Goal: Task Accomplishment & Management: Complete application form

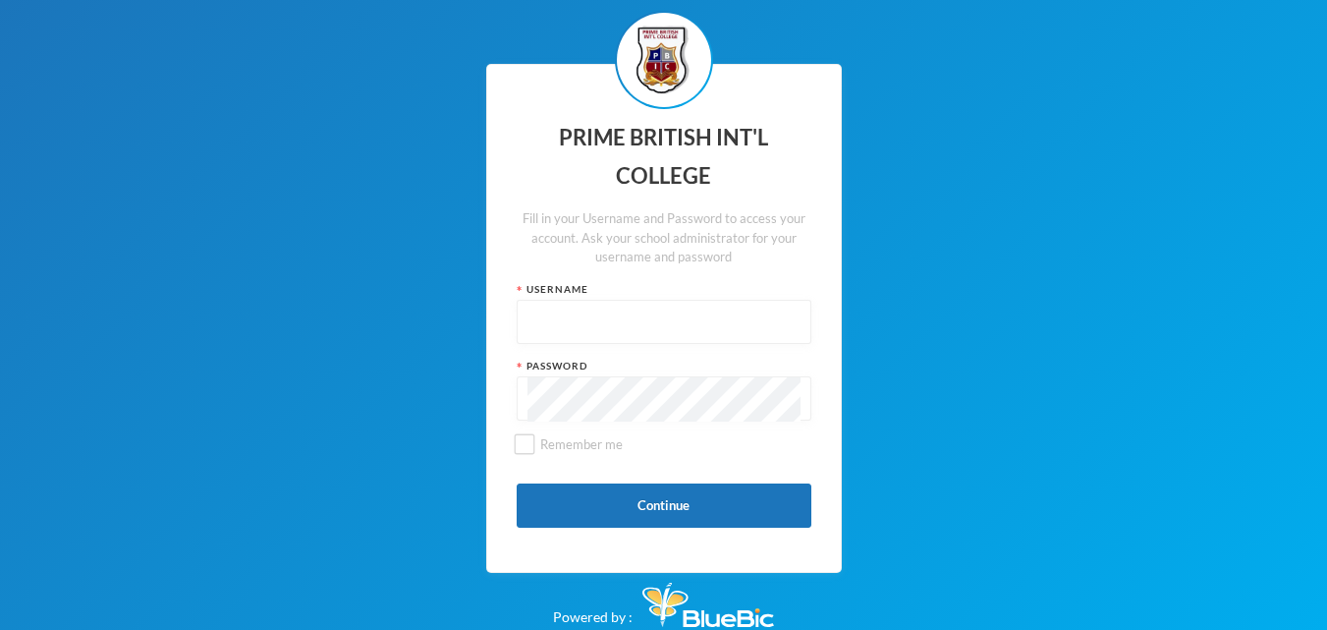
click at [697, 339] on input "text" at bounding box center [664, 323] width 273 height 44
type input "[PERSON_NAME]"
click at [522, 442] on input "Remember me" at bounding box center [524, 444] width 21 height 21
checkbox input "true"
click at [718, 517] on button "Continue" at bounding box center [664, 505] width 295 height 44
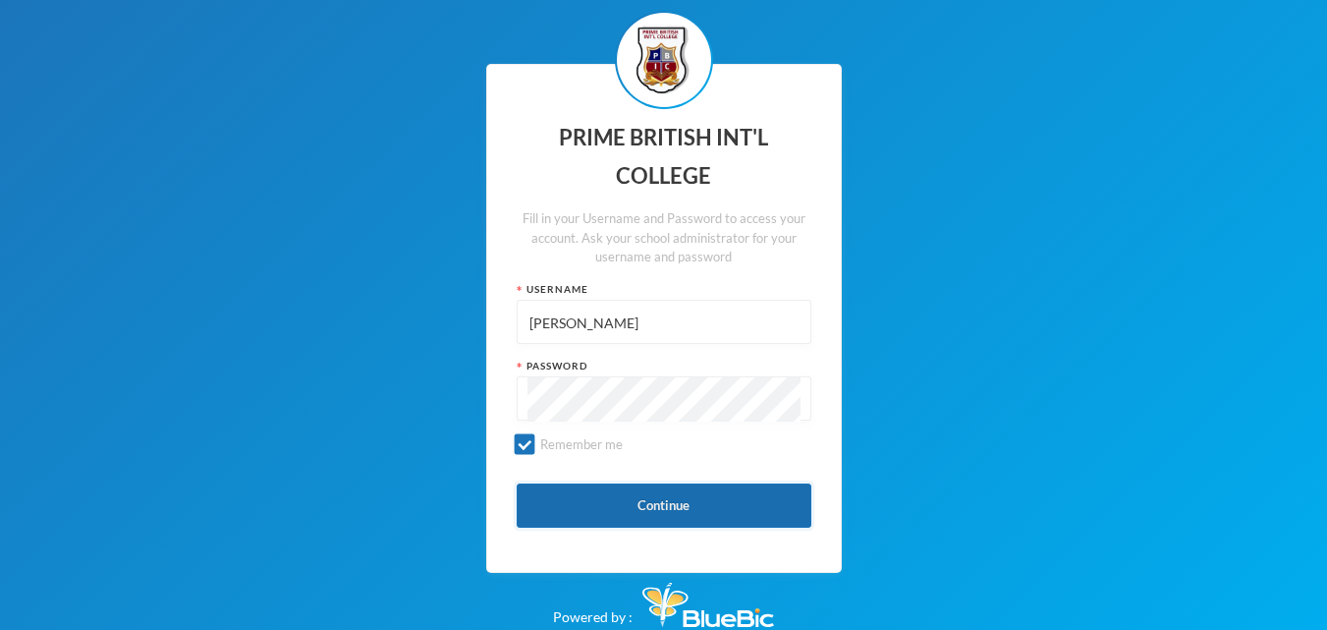
click at [740, 488] on button "Continue" at bounding box center [664, 505] width 295 height 44
click at [791, 489] on button "Continue" at bounding box center [664, 505] width 295 height 44
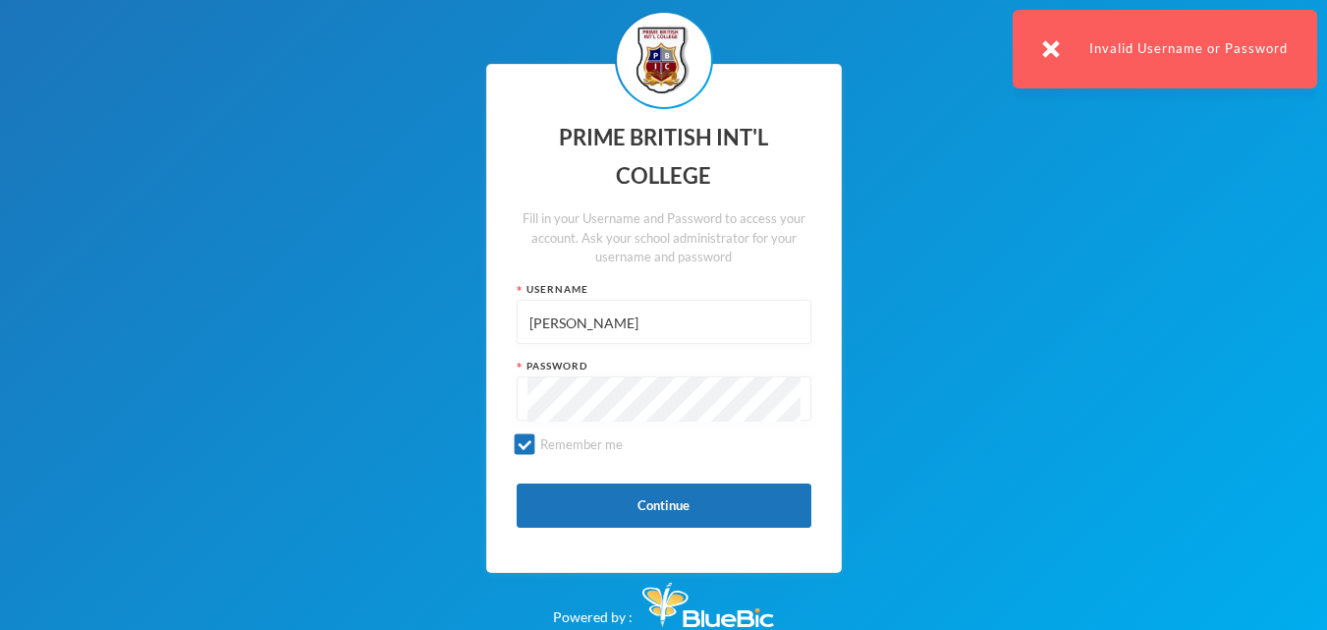
click at [758, 309] on input "[PERSON_NAME]" at bounding box center [664, 323] width 273 height 44
type input "I"
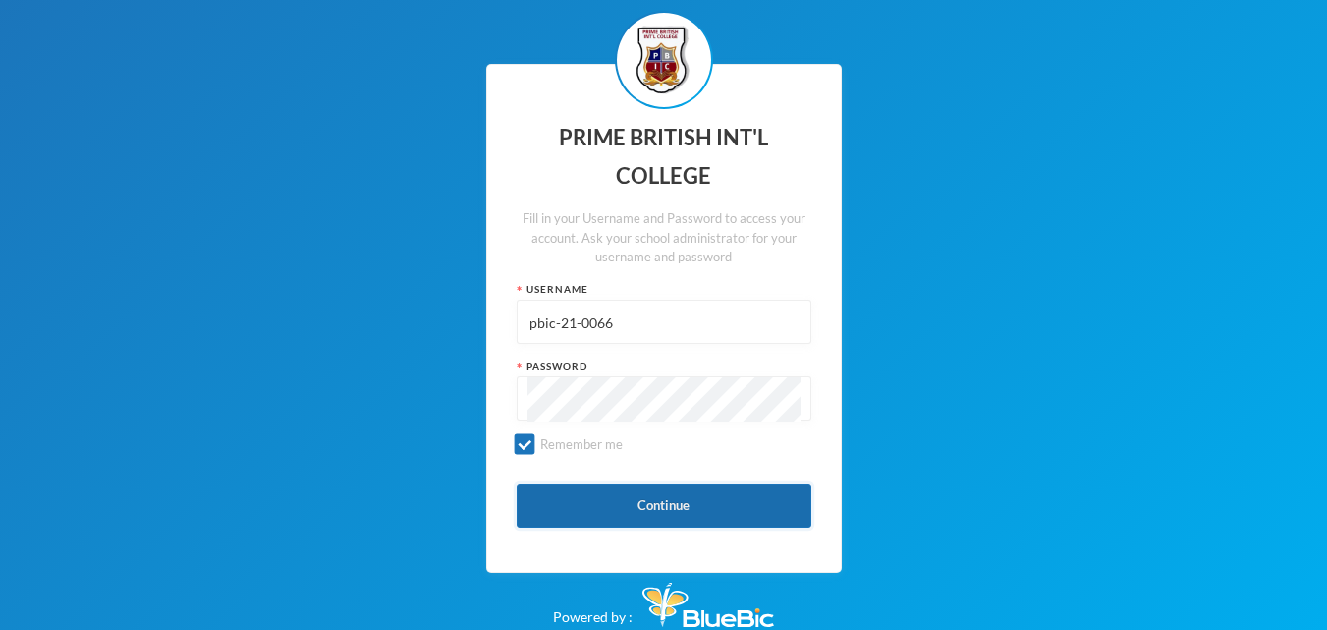
click at [782, 527] on button "Continue" at bounding box center [664, 505] width 295 height 44
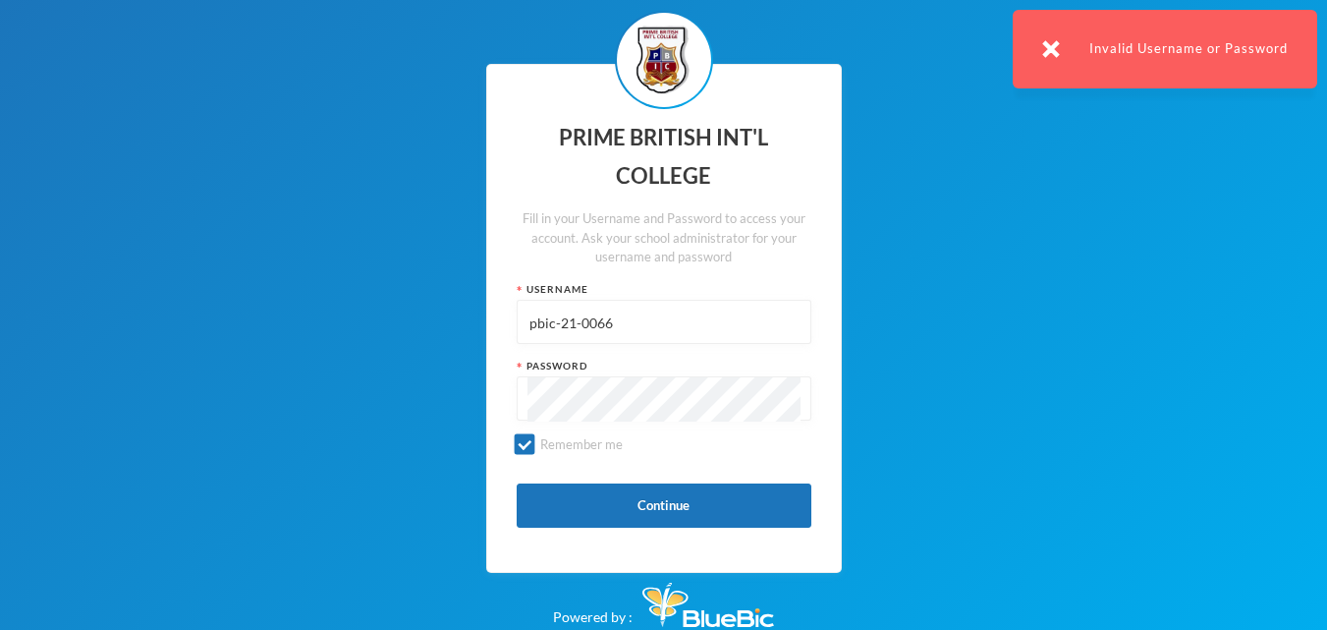
click at [536, 330] on input "pbic-21-0066" at bounding box center [664, 323] width 273 height 44
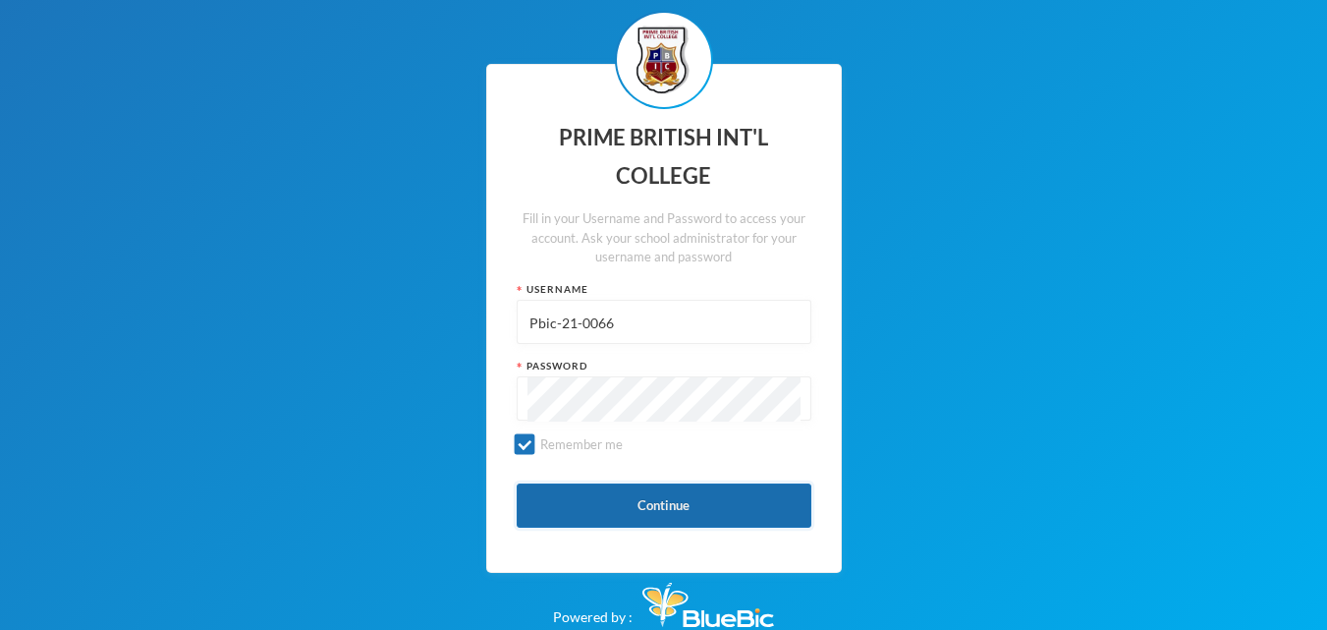
click at [541, 499] on button "Continue" at bounding box center [664, 505] width 295 height 44
click at [671, 312] on input "Pbic-21-0066" at bounding box center [664, 323] width 273 height 44
type input "P"
click at [741, 495] on button "Continue" at bounding box center [664, 505] width 295 height 44
click at [773, 514] on button "Continue" at bounding box center [664, 505] width 295 height 44
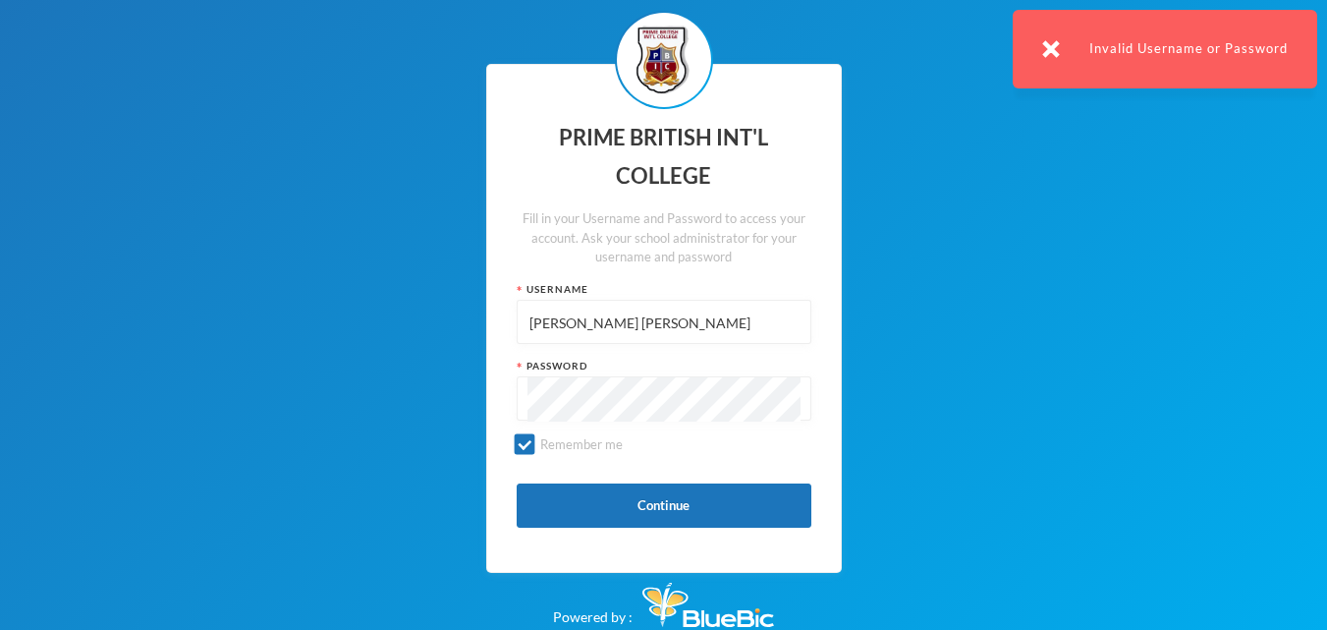
click at [768, 322] on input "[PERSON_NAME] [PERSON_NAME]" at bounding box center [664, 323] width 273 height 44
type input "I"
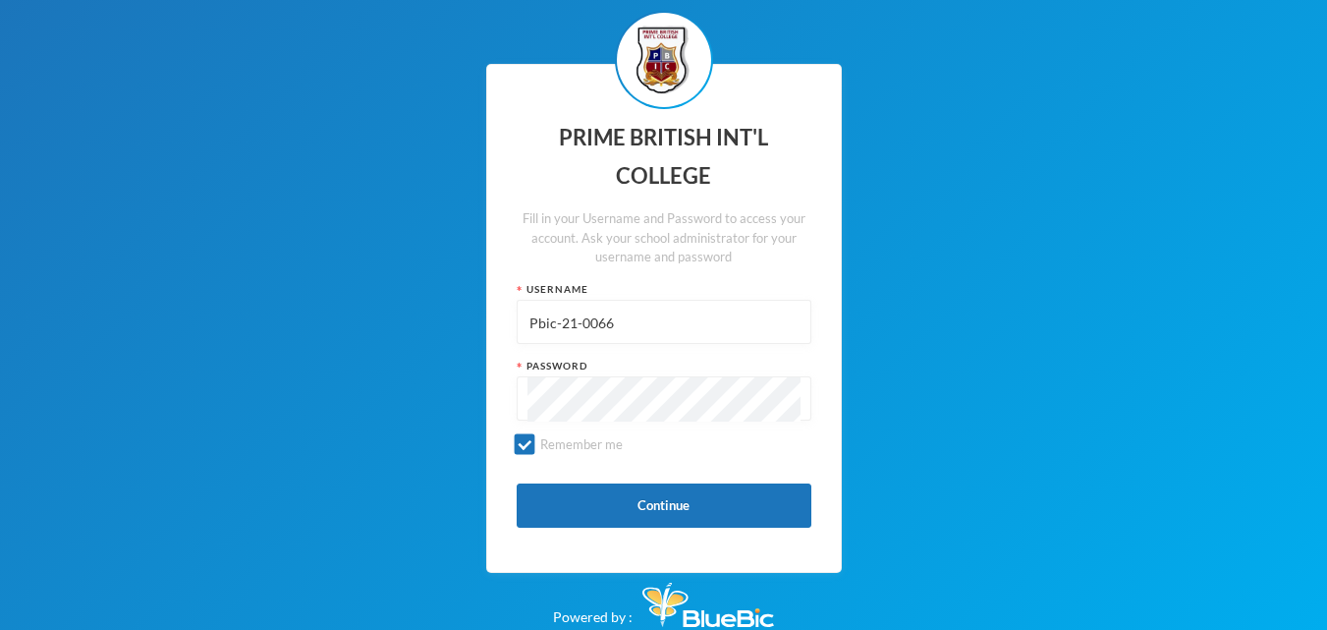
type input "Pbic-21-0066"
click at [662, 532] on div "PRIME BRITISH INT'L COLLEGE Fill in your Username and Password to access your a…" at bounding box center [664, 318] width 356 height 509
click at [671, 524] on button "Continue" at bounding box center [664, 505] width 295 height 44
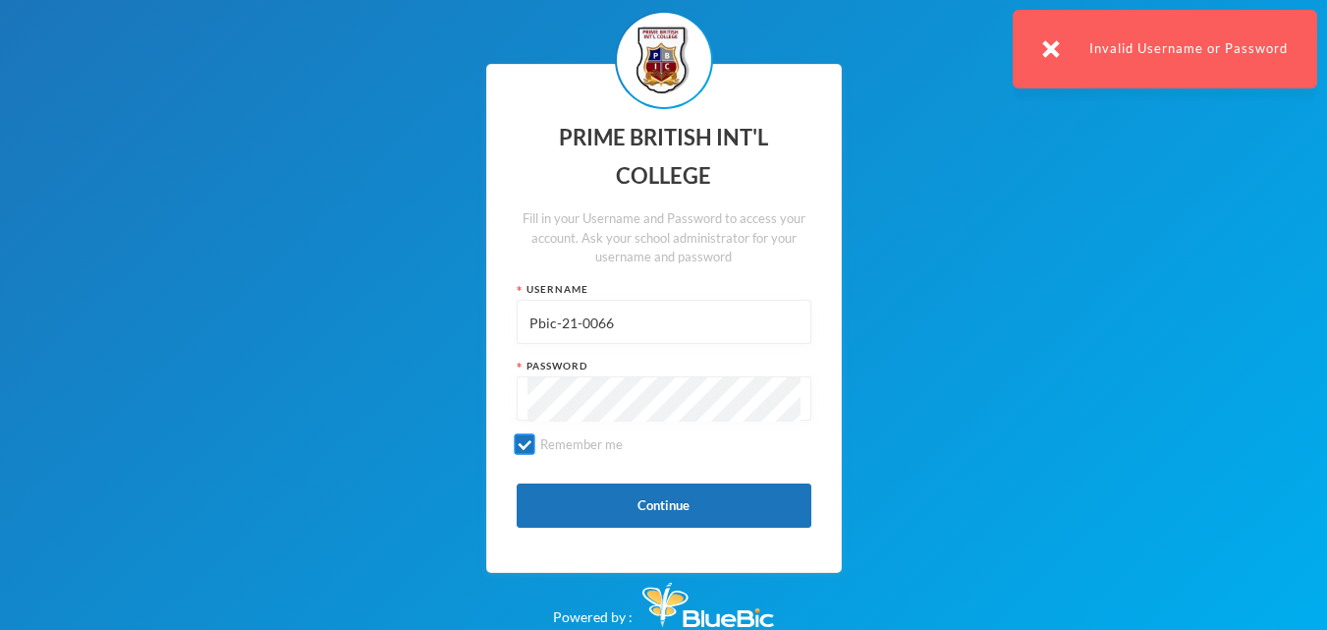
click at [528, 436] on input "Remember me" at bounding box center [524, 444] width 21 height 21
checkbox input "false"
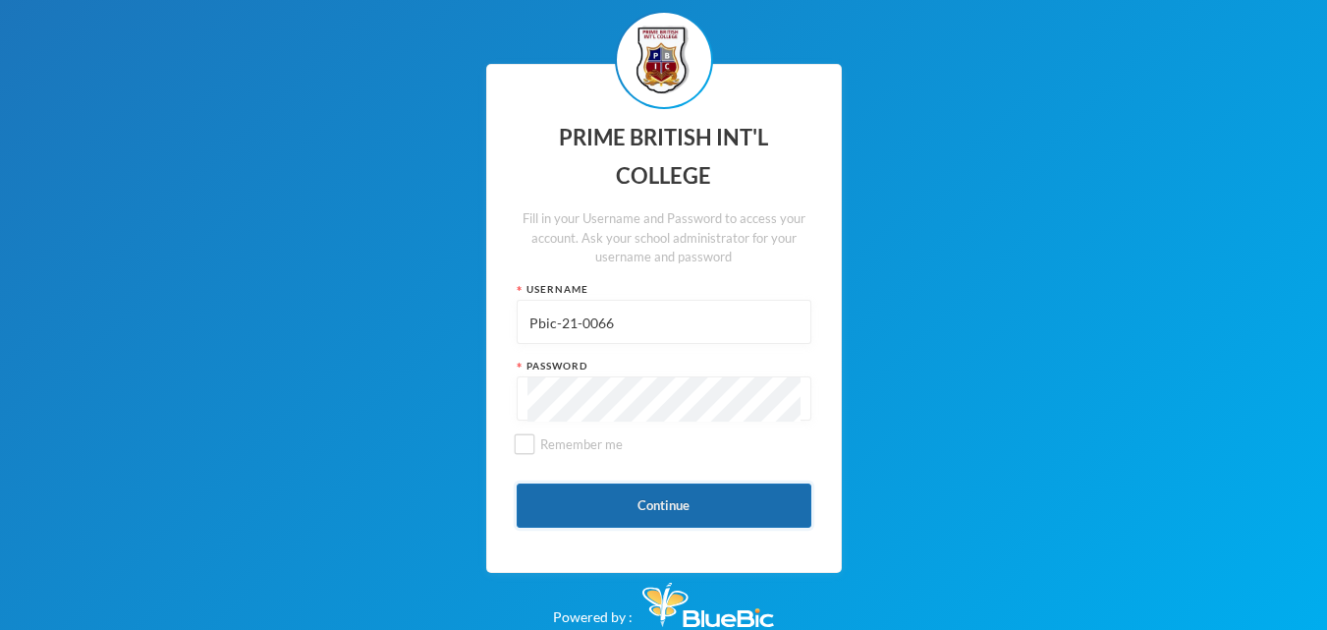
click at [635, 490] on button "Continue" at bounding box center [664, 505] width 295 height 44
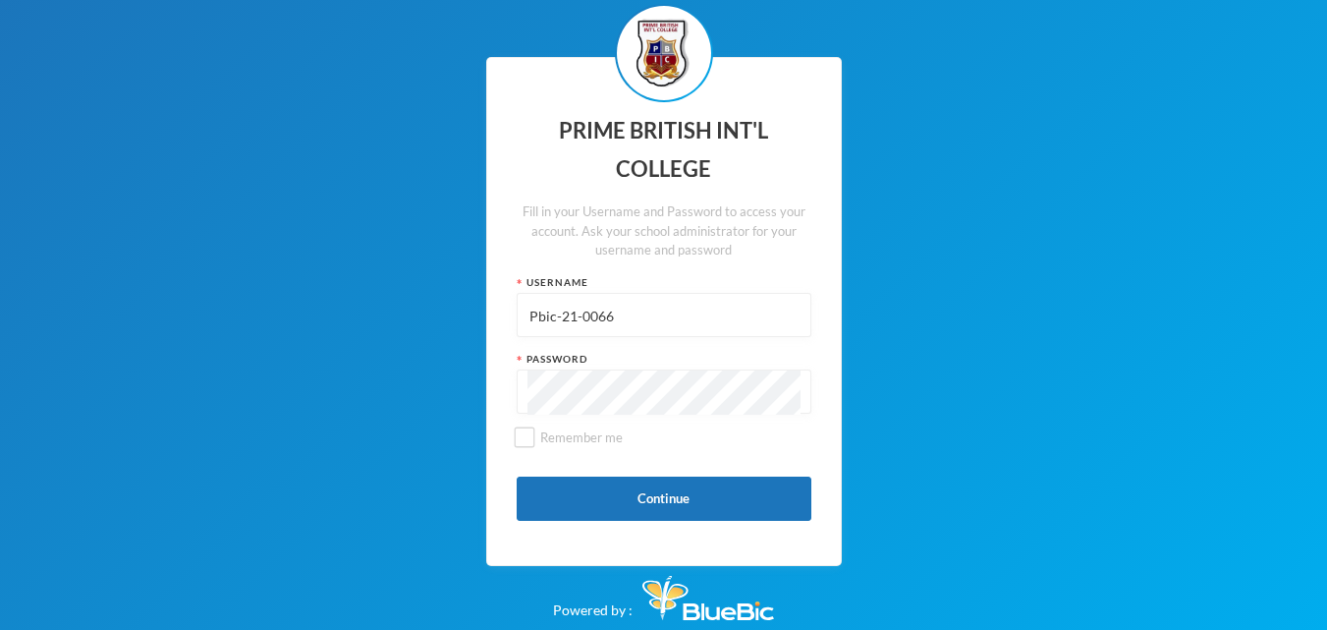
click at [701, 310] on input "Pbic-21-0066" at bounding box center [664, 316] width 273 height 44
type input "P"
click at [668, 483] on button "Continue" at bounding box center [664, 499] width 295 height 44
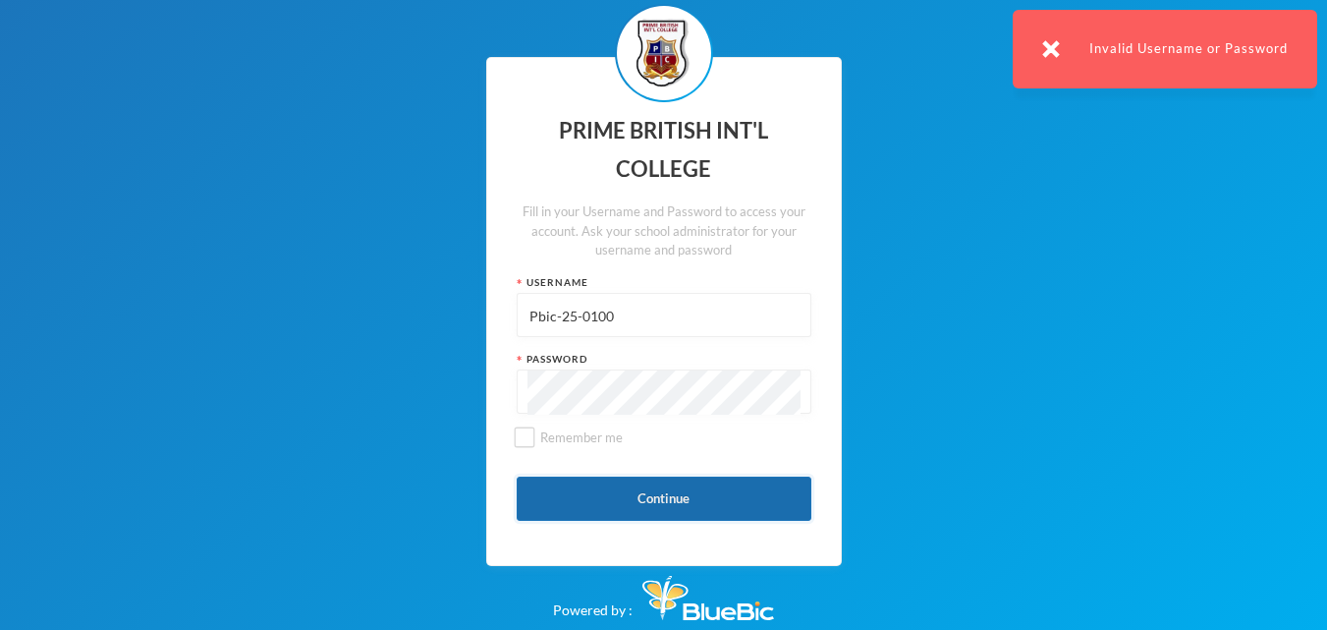
click at [717, 509] on button "Continue" at bounding box center [664, 499] width 295 height 44
click at [718, 509] on button "Continue" at bounding box center [664, 499] width 295 height 44
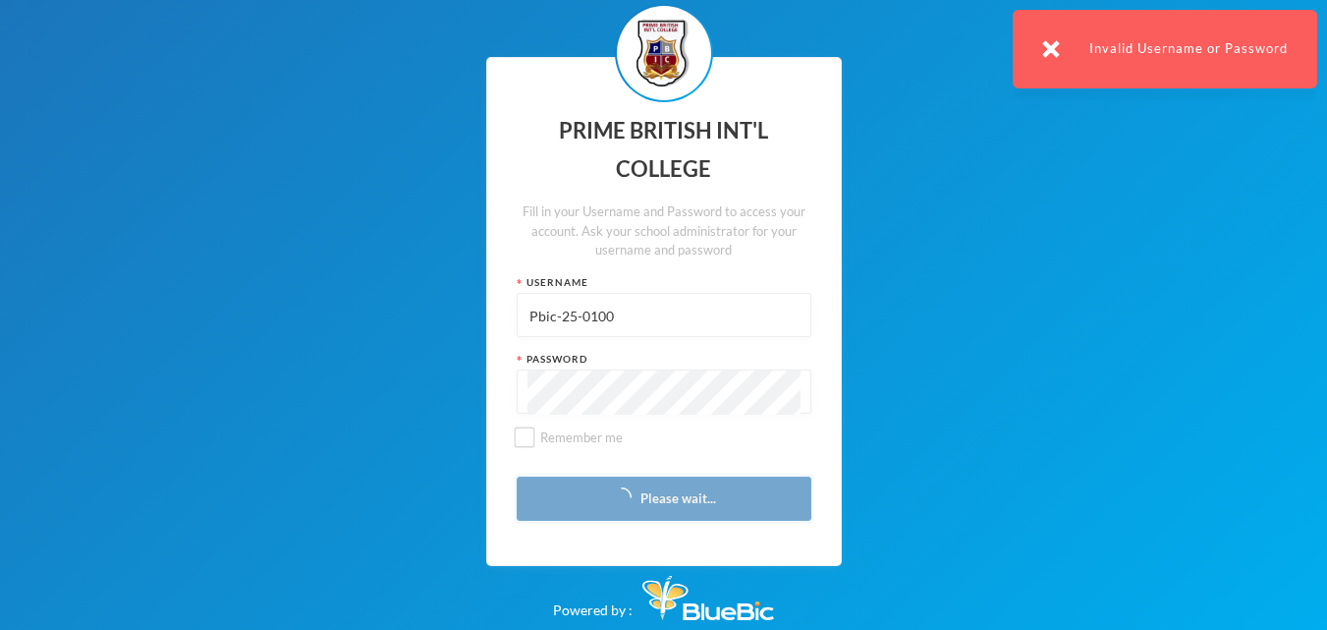
click at [718, 509] on button "Please wait..." at bounding box center [664, 499] width 295 height 44
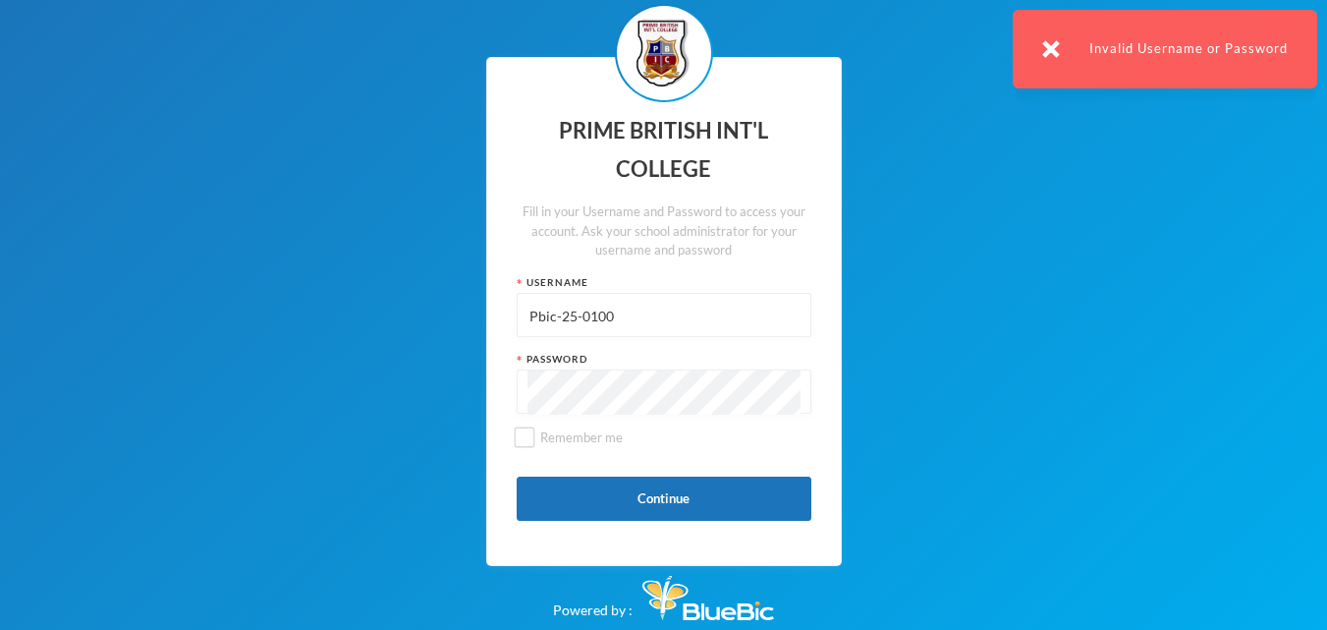
click at [736, 315] on input "Pbic-25-0100" at bounding box center [664, 316] width 273 height 44
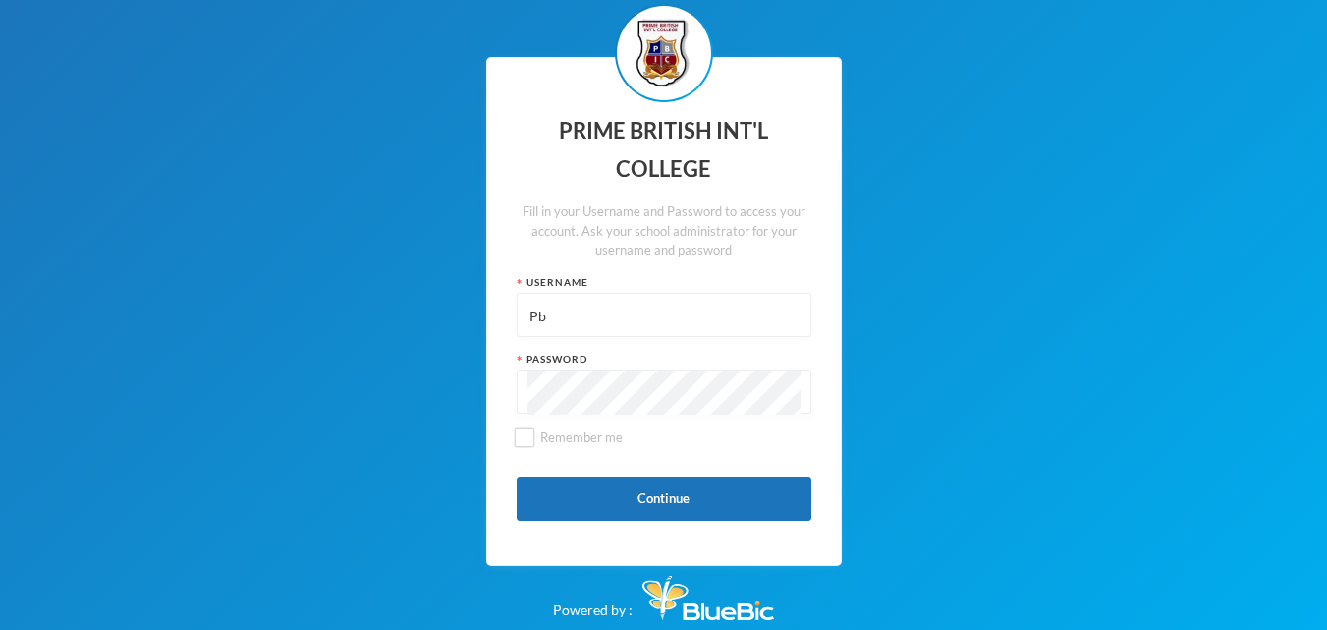
type input "P"
type input "1"
type input "I"
type input "Onu Divine Olisa"
